Goal: Find specific page/section: Find specific page/section

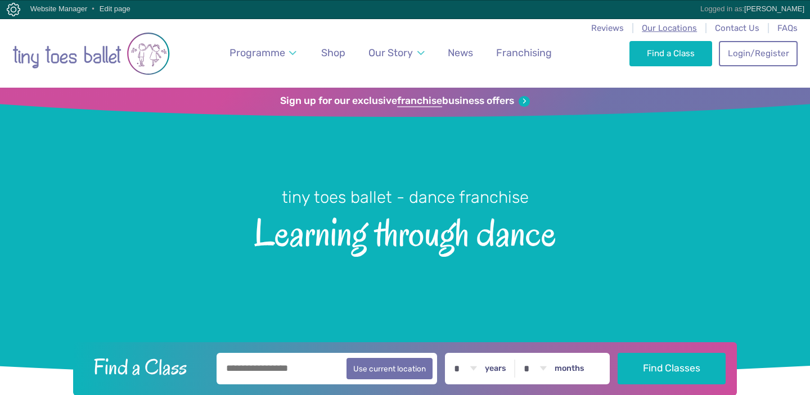
click at [682, 28] on span "Our Locations" at bounding box center [669, 28] width 55 height 10
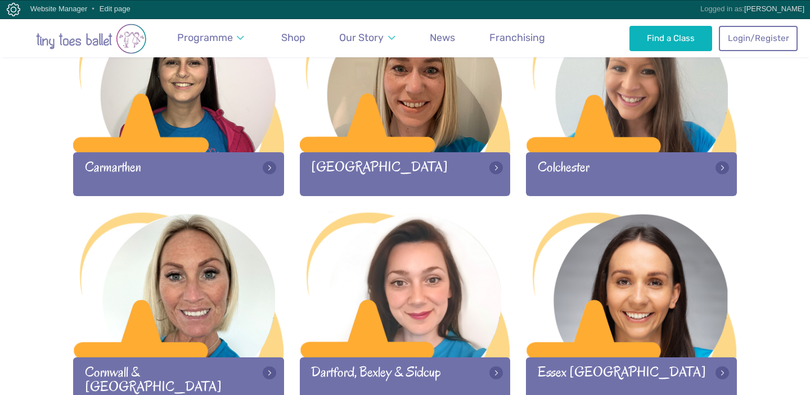
scroll to position [639, 0]
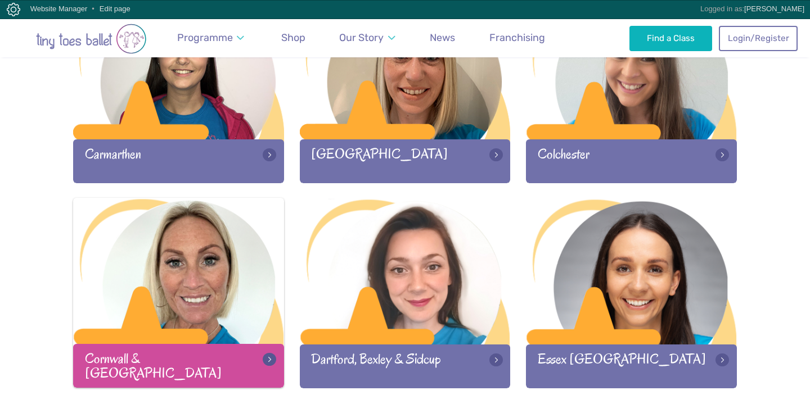
click at [161, 258] on div at bounding box center [178, 272] width 211 height 148
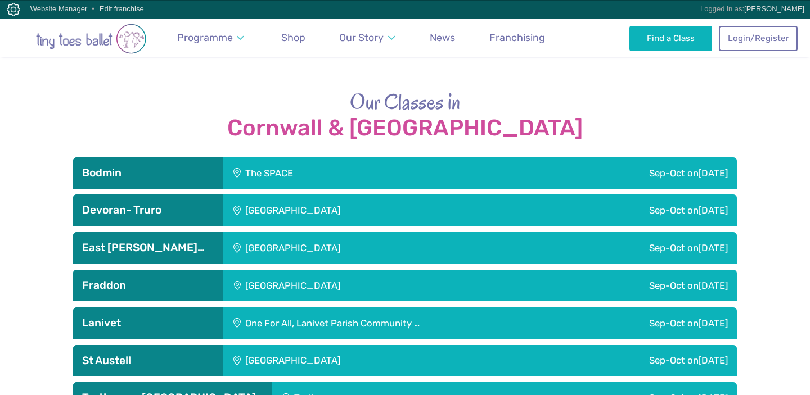
scroll to position [1538, 0]
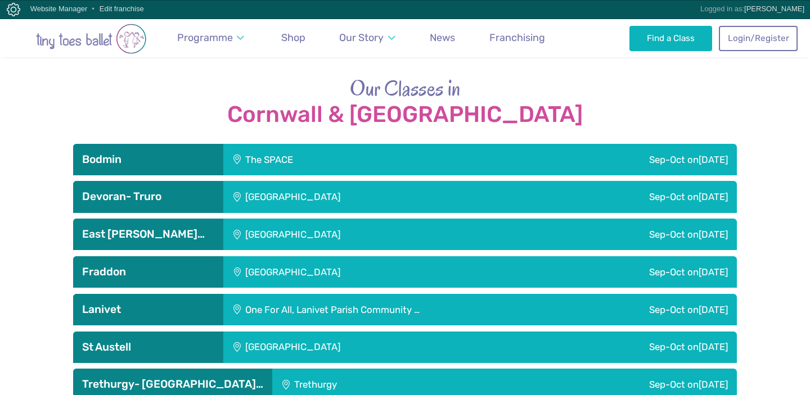
click at [318, 369] on div "Trethurgy" at bounding box center [372, 384] width 201 height 31
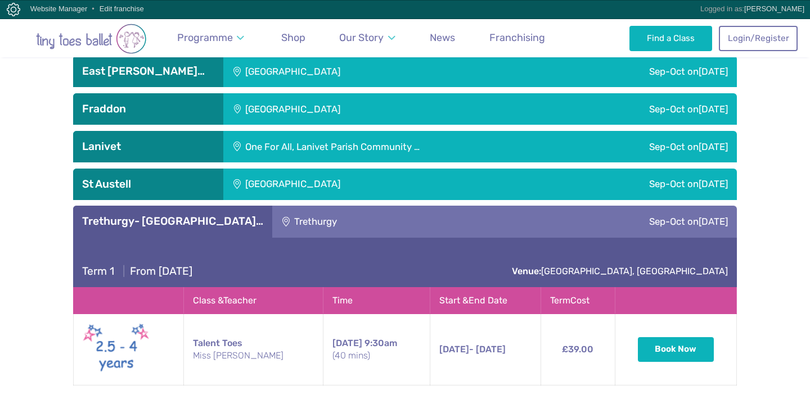
scroll to position [1698, 0]
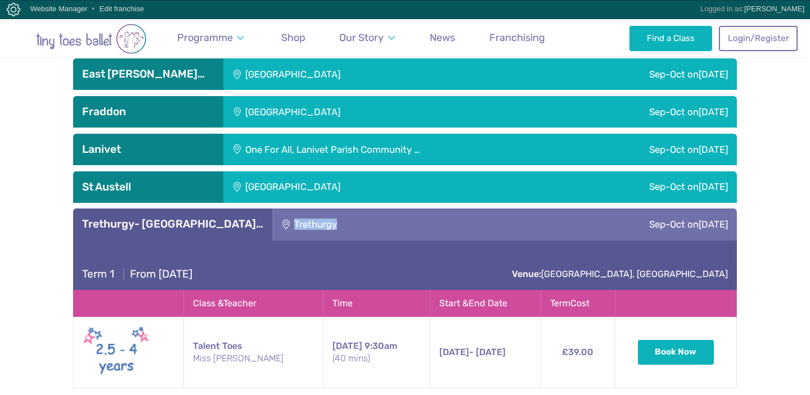
drag, startPoint x: 302, startPoint y: 173, endPoint x: 245, endPoint y: 173, distance: 56.8
click at [272, 209] on div "Trethurgy" at bounding box center [372, 224] width 201 height 31
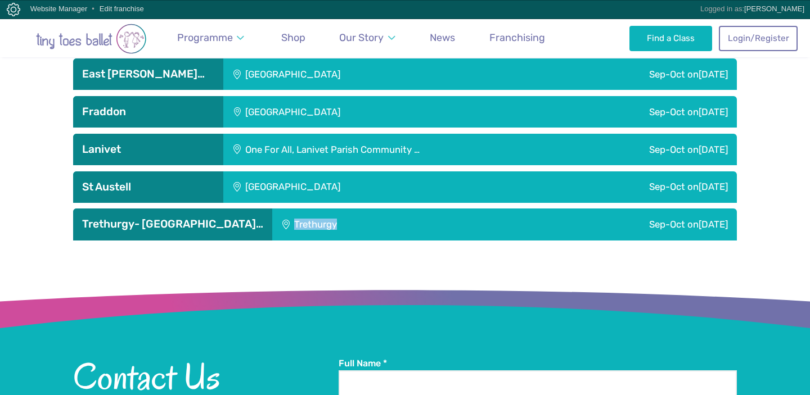
copy div "Trethurgy"
click at [329, 209] on div "Trethurgy" at bounding box center [372, 224] width 201 height 31
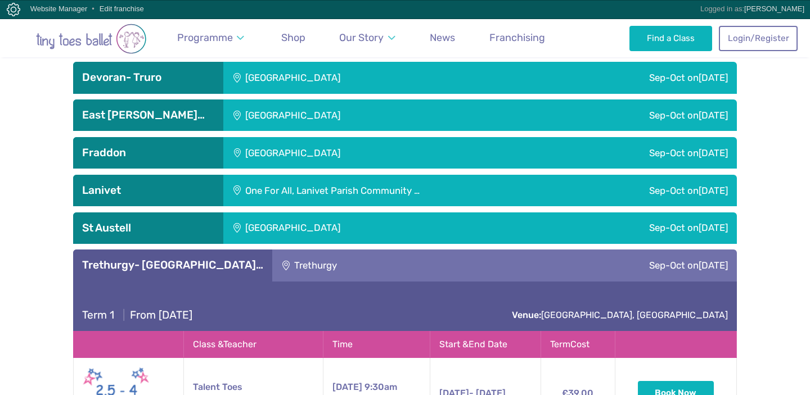
scroll to position [1655, 0]
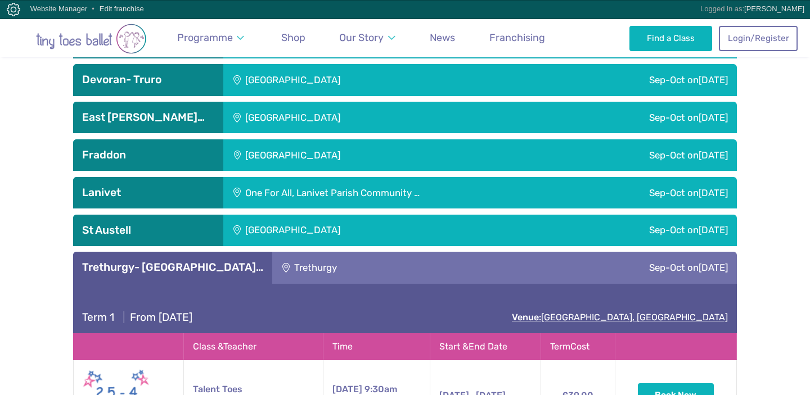
click at [684, 312] on link "Venue: Trethurgy Social Hall, St.Austell" at bounding box center [620, 317] width 216 height 11
drag, startPoint x: 597, startPoint y: 262, endPoint x: 440, endPoint y: 5, distance: 300.6
